Goal: Task Accomplishment & Management: Manage account settings

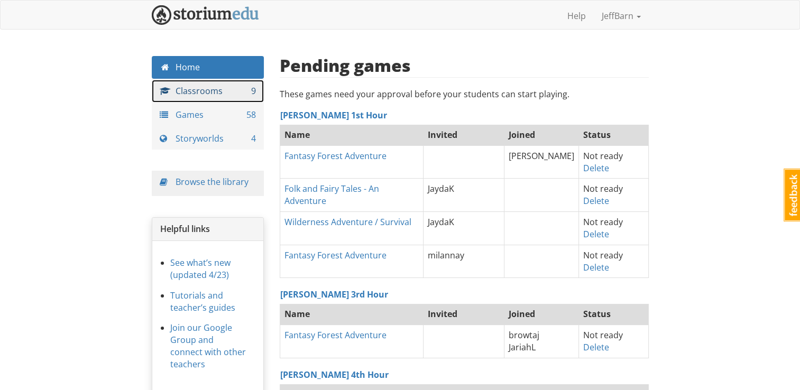
click at [212, 87] on link "Classrooms 9" at bounding box center [208, 91] width 113 height 23
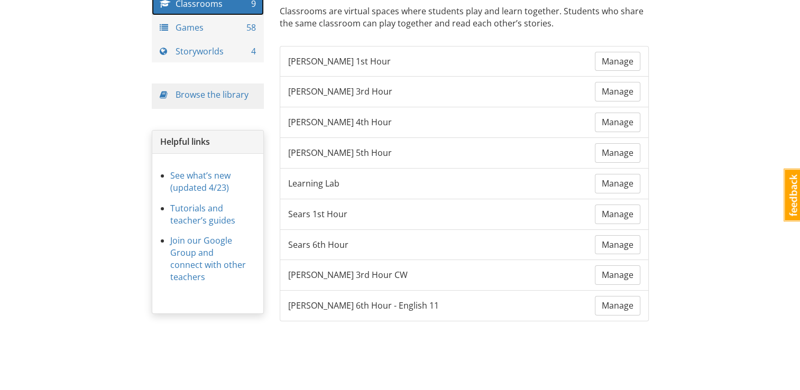
scroll to position [88, 0]
click at [546, 215] on span "Manage" at bounding box center [618, 214] width 32 height 12
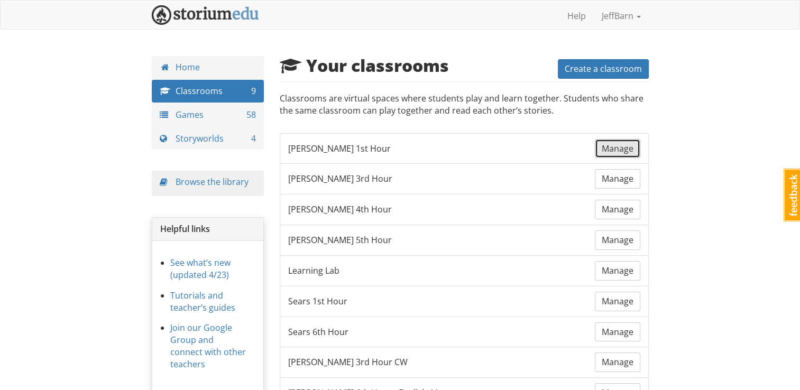
click at [546, 152] on span "Manage" at bounding box center [618, 149] width 32 height 12
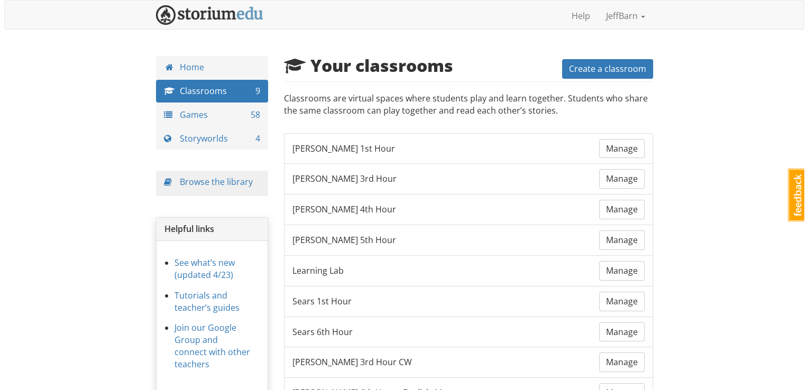
scroll to position [1, 0]
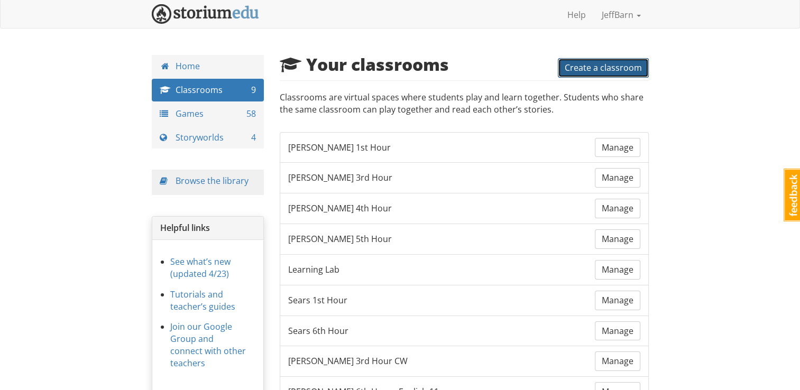
click at [546, 62] on span "Create a classroom" at bounding box center [603, 68] width 77 height 12
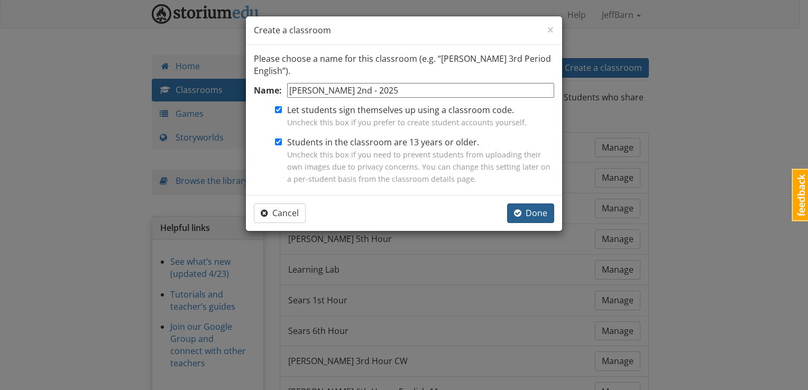
type input "[PERSON_NAME] 2nd - 2025"
click at [527, 212] on span "Done" at bounding box center [530, 213] width 33 height 12
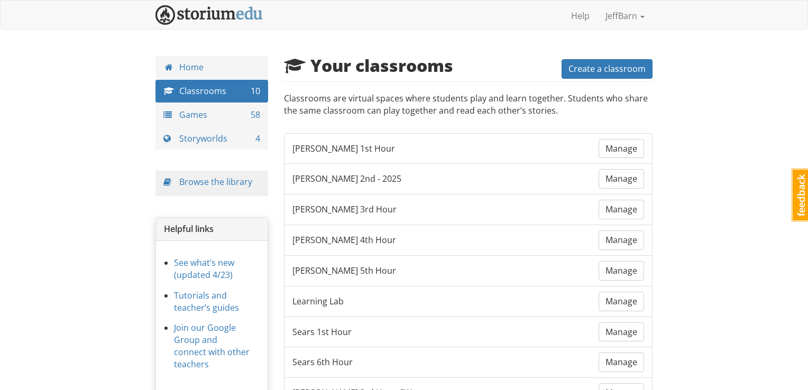
scroll to position [1, 0]
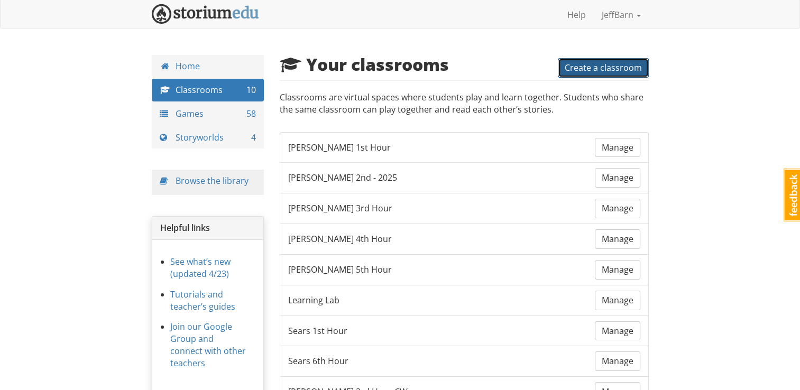
click at [546, 71] on span "Create a classroom" at bounding box center [603, 68] width 77 height 12
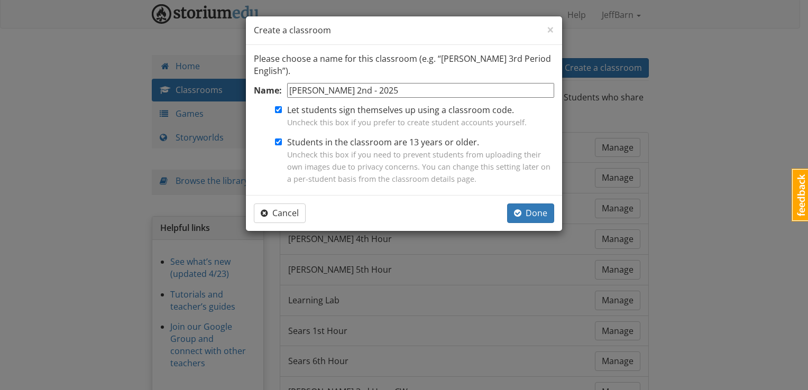
click at [336, 85] on input "[PERSON_NAME] 2nd - 2025" at bounding box center [420, 90] width 267 height 15
type input "[PERSON_NAME] 3rd - 2025"
click at [519, 204] on button "Done" at bounding box center [530, 214] width 47 height 20
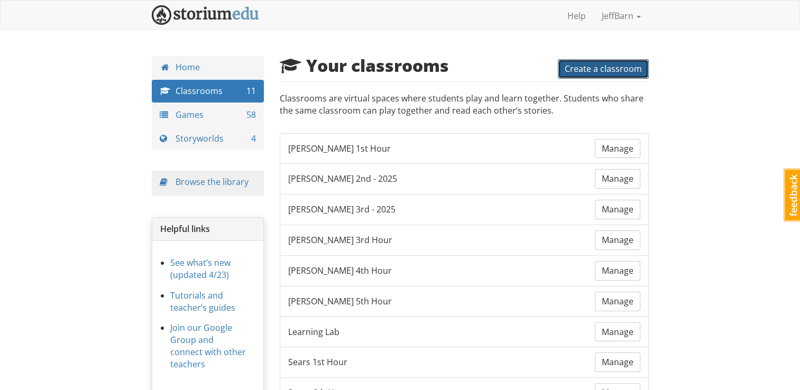
click at [546, 65] on span "Create a classroom" at bounding box center [603, 69] width 77 height 12
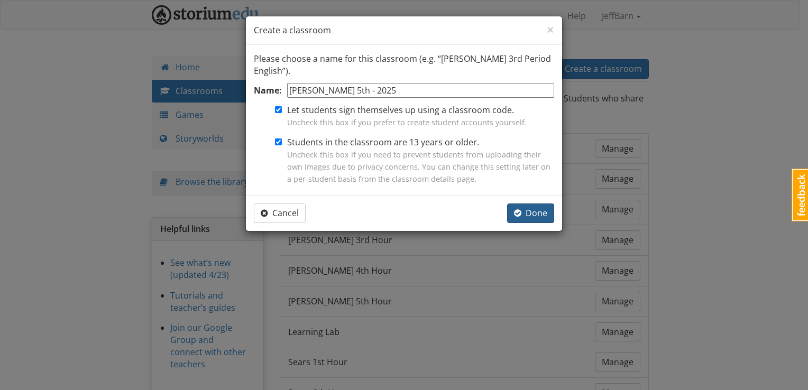
type input "[PERSON_NAME] 5th - 2025"
click at [532, 208] on span "Done" at bounding box center [530, 213] width 33 height 12
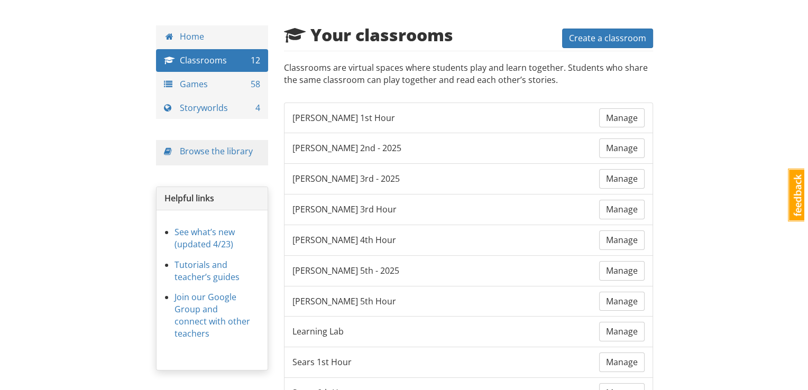
scroll to position [30, 0]
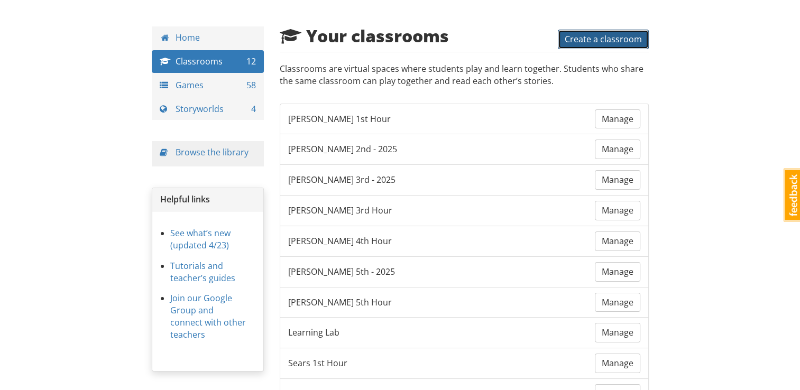
click at [546, 39] on span "Create a classroom" at bounding box center [603, 39] width 77 height 12
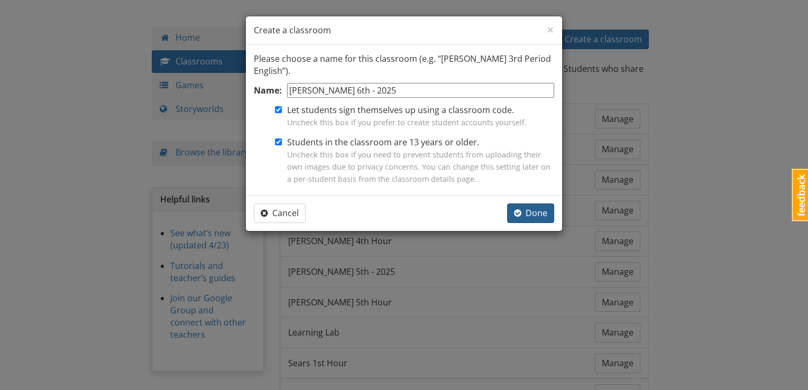
type input "[PERSON_NAME] 6th - 2025"
click at [536, 213] on span "Done" at bounding box center [530, 213] width 33 height 12
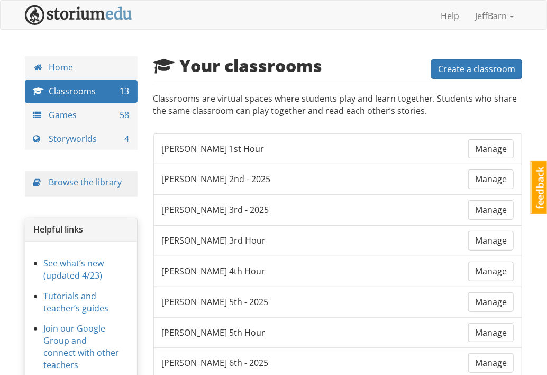
scroll to position [30, 0]
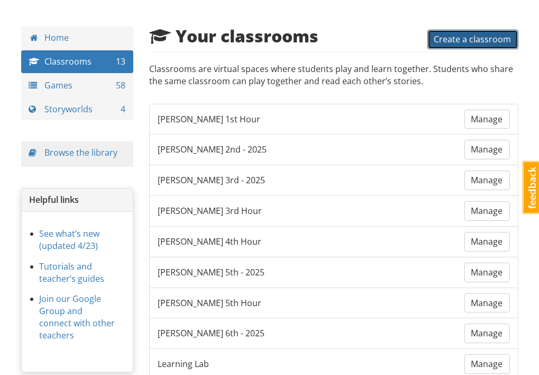
click at [486, 37] on span "Create a classroom" at bounding box center [472, 39] width 77 height 12
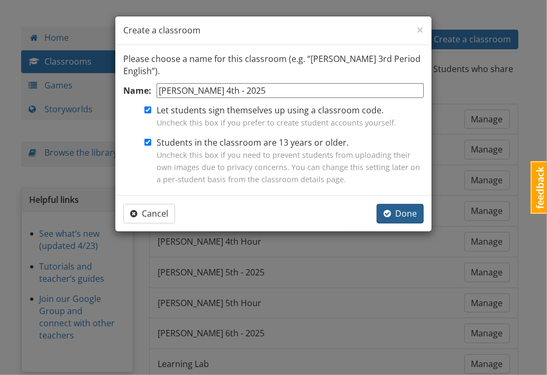
type input "[PERSON_NAME] 4th - 2025"
click at [400, 205] on button "Done" at bounding box center [400, 214] width 47 height 20
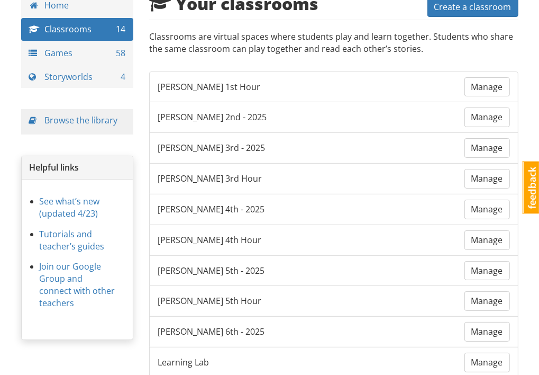
scroll to position [78, 0]
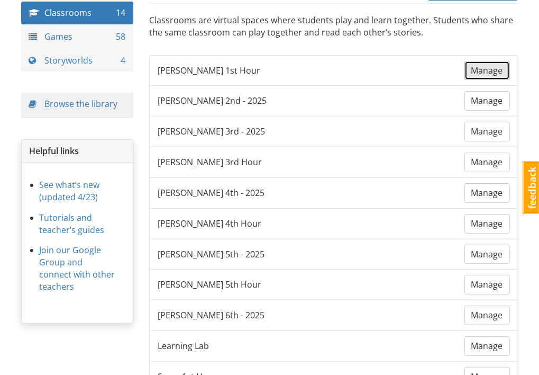
click at [491, 68] on span "Manage" at bounding box center [487, 71] width 32 height 12
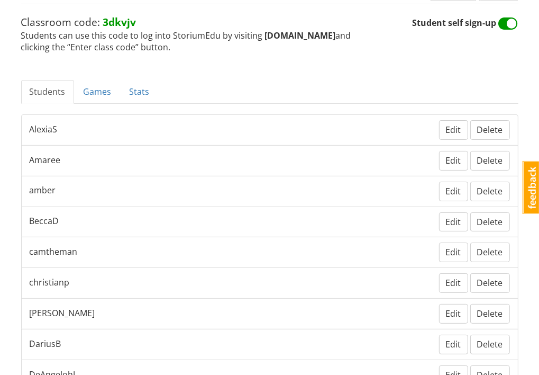
click at [365, 81] on ul "Students Games Stats" at bounding box center [269, 92] width 497 height 24
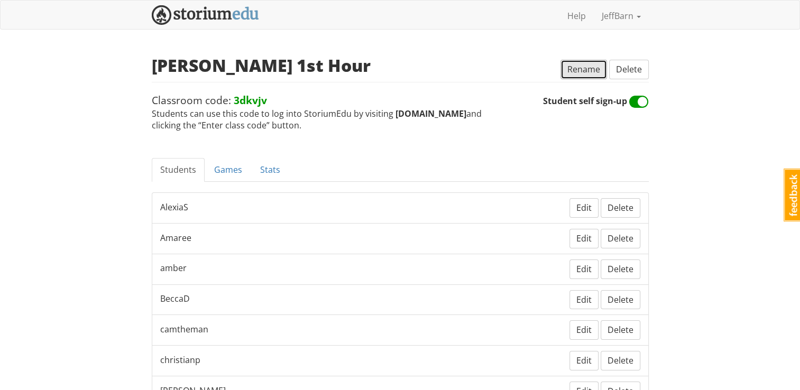
click at [546, 72] on span "Rename" at bounding box center [584, 69] width 33 height 12
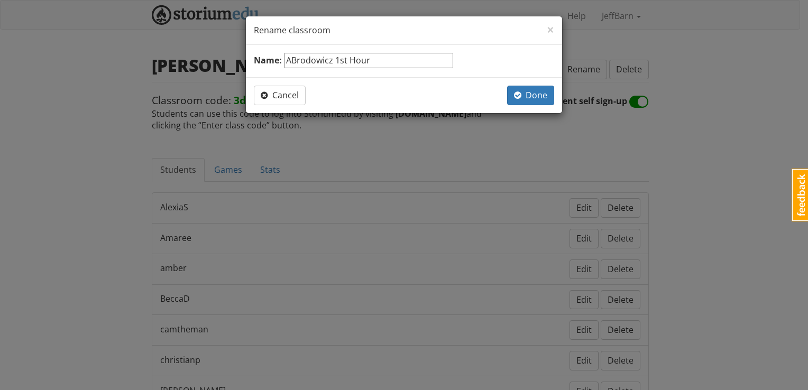
type input "[PERSON_NAME] 1st Hour"
click at [275, 101] on button "Cancel" at bounding box center [280, 96] width 52 height 20
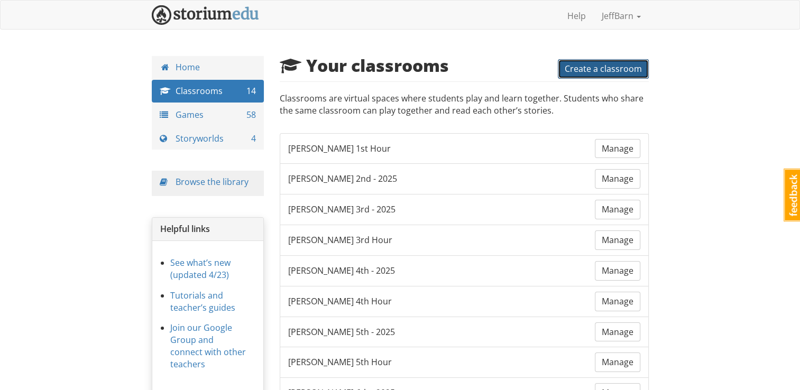
click at [546, 65] on span "Create a classroom" at bounding box center [603, 69] width 77 height 12
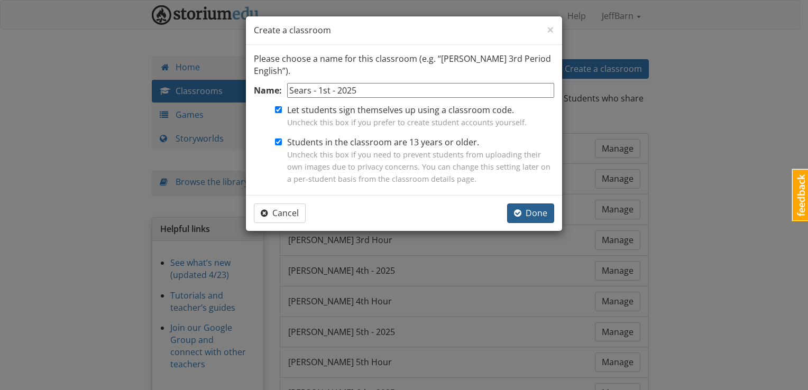
type input "Sears - 1st - 2025"
click at [518, 211] on span "button" at bounding box center [517, 213] width 7 height 8
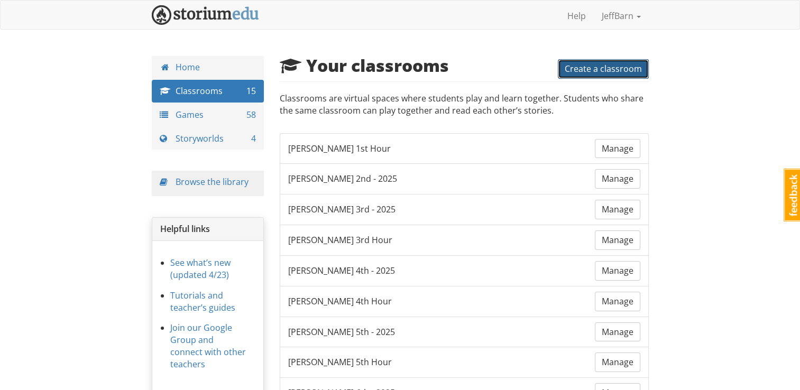
click at [546, 70] on span "Create a classroom" at bounding box center [603, 69] width 77 height 12
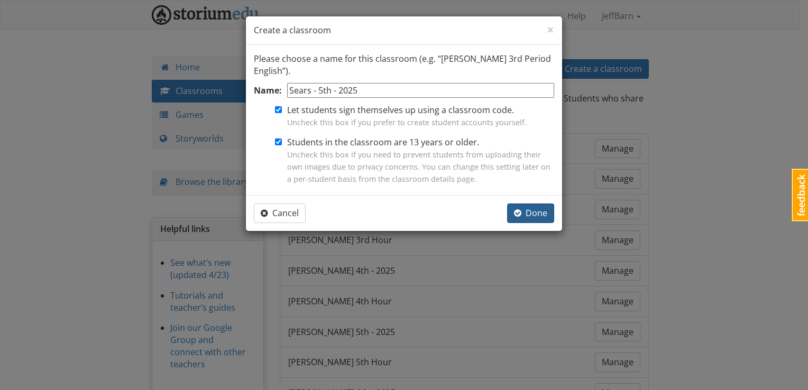
type input "Sears - 5th - 2025"
click at [533, 215] on span "Done" at bounding box center [530, 213] width 33 height 12
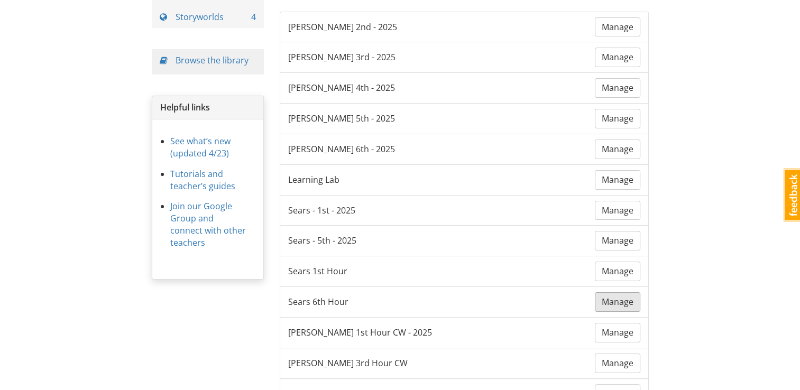
scroll to position [209, 0]
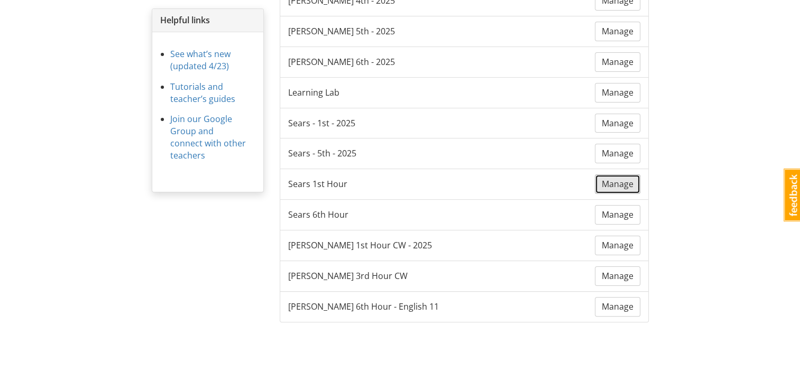
click at [546, 186] on link "Manage" at bounding box center [617, 185] width 45 height 20
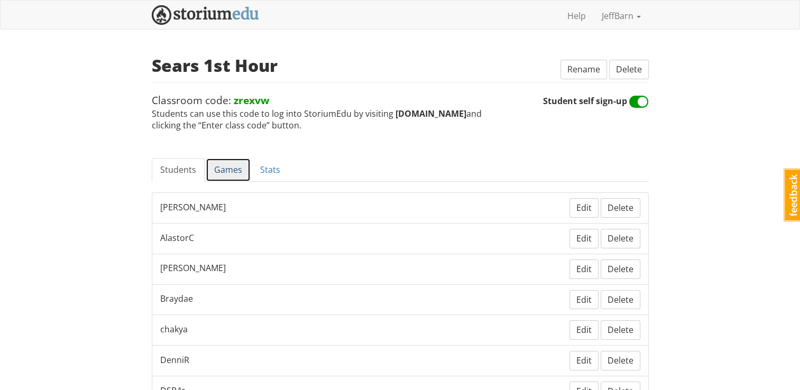
click at [223, 169] on link "Games" at bounding box center [228, 170] width 45 height 24
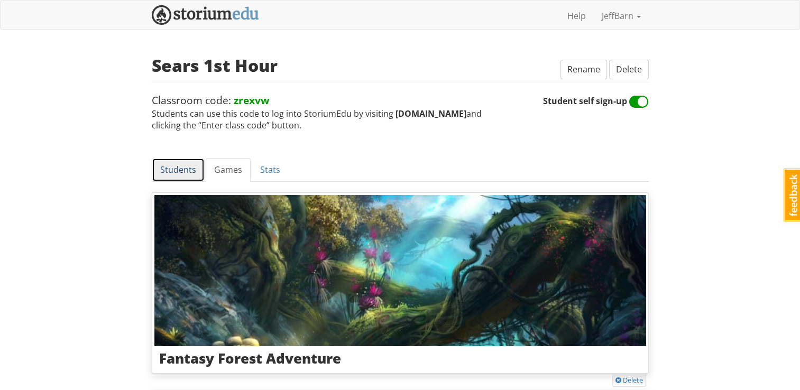
click at [180, 175] on link "Students" at bounding box center [178, 170] width 53 height 24
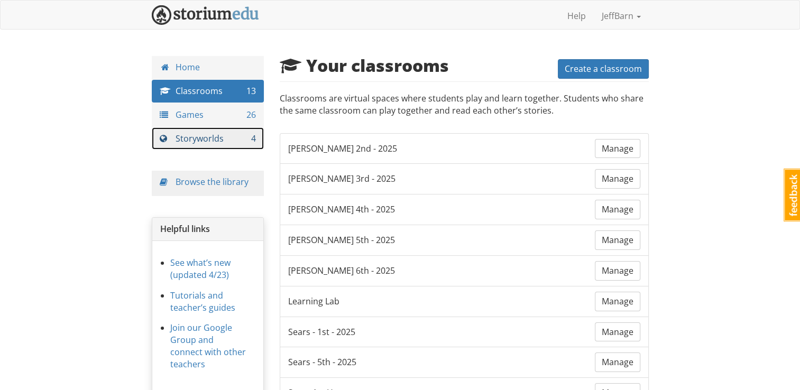
click at [196, 136] on link "Storyworlds 4" at bounding box center [208, 138] width 113 height 23
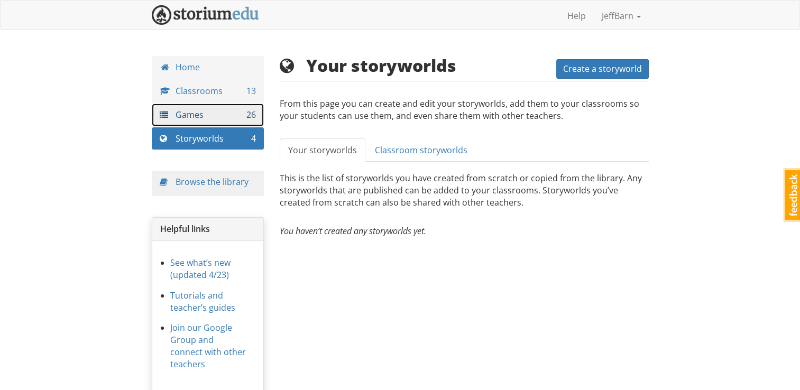
click at [214, 115] on link "Games 26" at bounding box center [208, 115] width 113 height 23
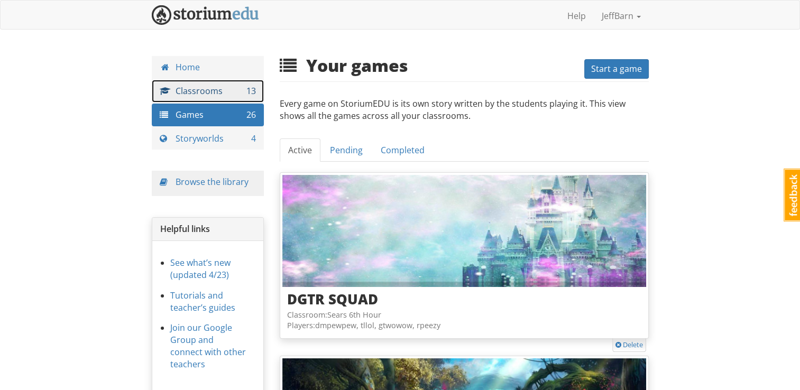
click at [199, 96] on link "Classrooms 13" at bounding box center [208, 91] width 113 height 23
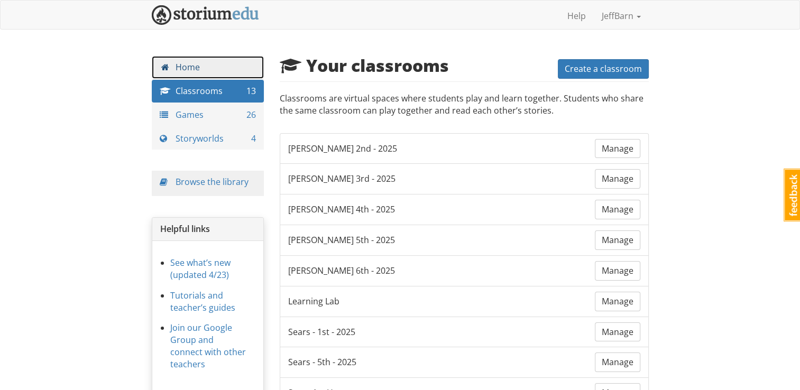
click at [194, 68] on link "Home" at bounding box center [208, 67] width 113 height 23
